Goal: Use online tool/utility: Utilize a website feature to perform a specific function

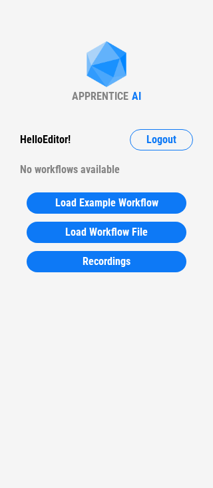
click at [159, 126] on div "APPRENTICE AI Hello Editor ! Logout No workflows available Load Example Workflo…" at bounding box center [106, 244] width 213 height 488
click at [159, 133] on button "Logout" at bounding box center [161, 139] width 63 height 21
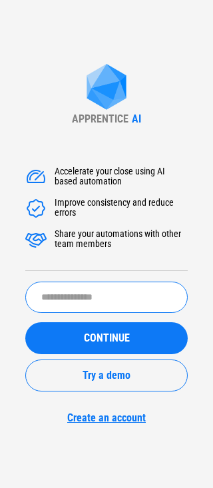
click at [116, 286] on input "text" at bounding box center [106, 297] width 162 height 31
type input "**********"
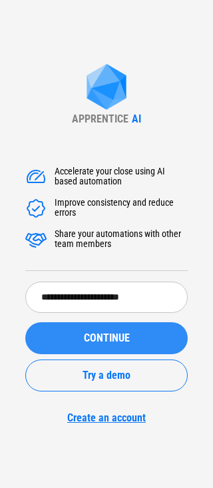
click at [94, 338] on span "CONTINUE" at bounding box center [107, 338] width 46 height 11
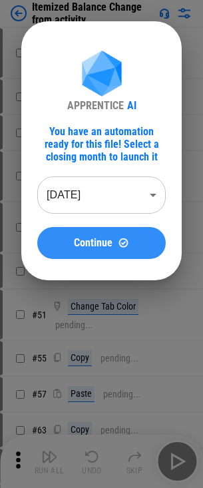
click at [89, 233] on button "Continue" at bounding box center [101, 243] width 129 height 32
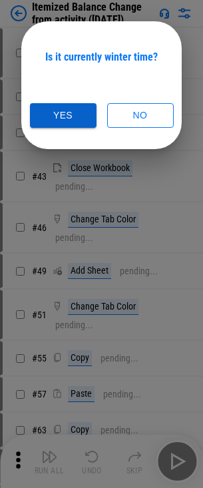
click at [77, 117] on button "Yes" at bounding box center [63, 115] width 67 height 25
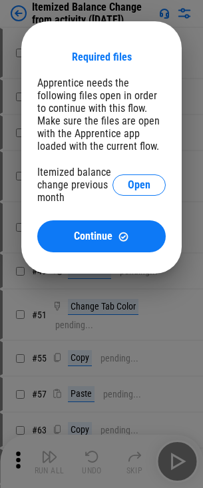
click at [182, 19] on div "Required files Apprentice needs the following files open in order to continue w…" at bounding box center [101, 147] width 203 height 295
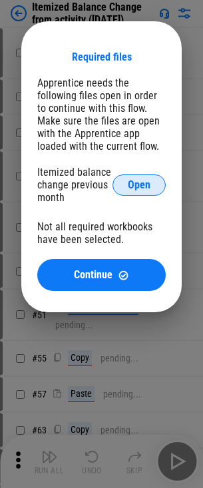
click at [143, 178] on button "Open" at bounding box center [139, 184] width 53 height 21
click at [149, 176] on button "Open" at bounding box center [139, 184] width 53 height 21
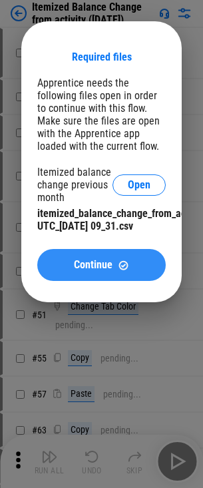
click at [85, 268] on button "Continue" at bounding box center [101, 265] width 129 height 32
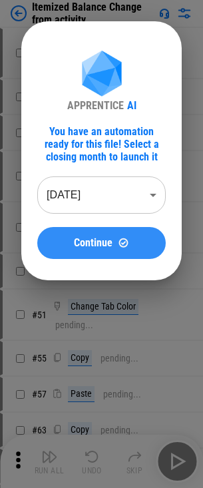
click at [94, 234] on button "Continue" at bounding box center [101, 243] width 129 height 32
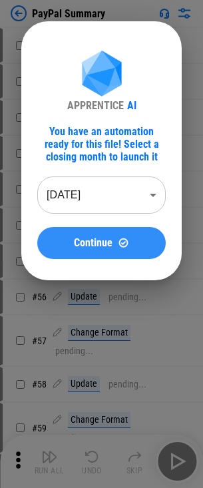
click at [98, 240] on span "Continue" at bounding box center [93, 243] width 39 height 11
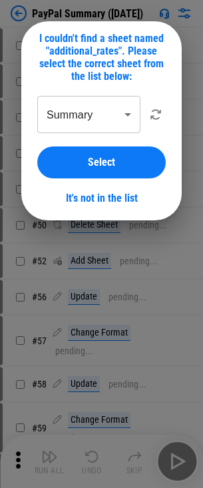
click at [108, 115] on body "PayPal Summary ([DATE]) # 12 Clear pending... # 15 Update pending... # 16 Updat…" at bounding box center [101, 244] width 203 height 488
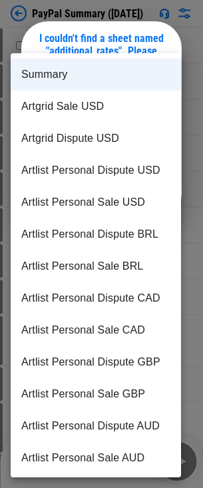
click at [168, 33] on div at bounding box center [101, 244] width 203 height 488
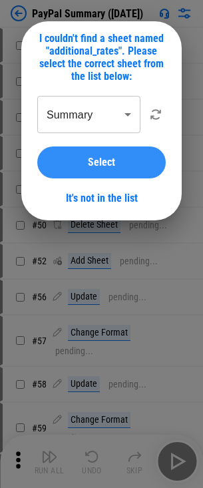
click at [122, 158] on div "Select" at bounding box center [101, 162] width 97 height 11
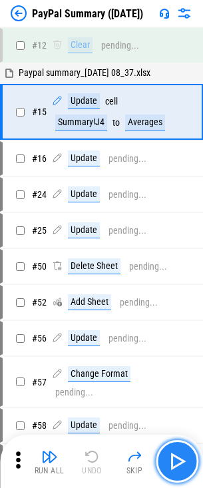
click at [178, 462] on img "button" at bounding box center [176, 461] width 21 height 21
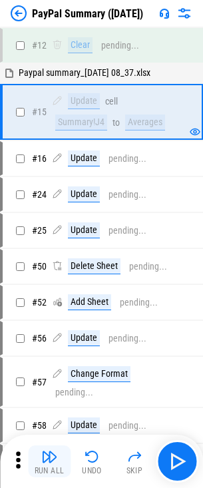
click at [55, 458] on img "button" at bounding box center [49, 457] width 16 height 16
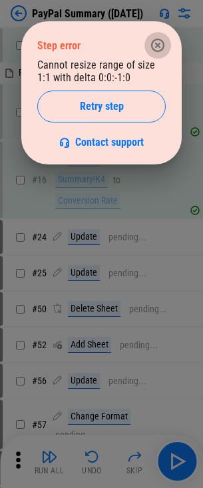
click at [162, 43] on icon "button" at bounding box center [157, 45] width 13 height 13
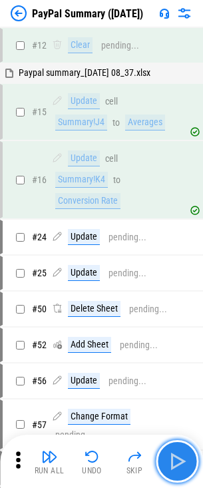
click at [171, 444] on button "button" at bounding box center [177, 461] width 43 height 43
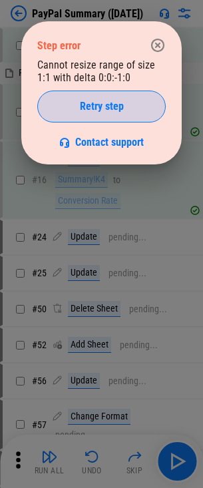
click at [121, 109] on span "Retry step" at bounding box center [102, 106] width 44 height 11
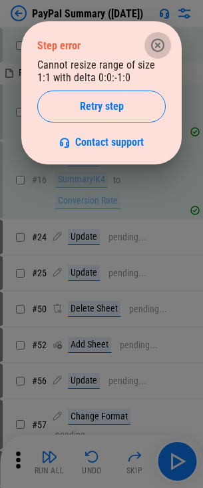
click at [156, 43] on icon "button" at bounding box center [157, 45] width 13 height 13
